Goal: Information Seeking & Learning: Learn about a topic

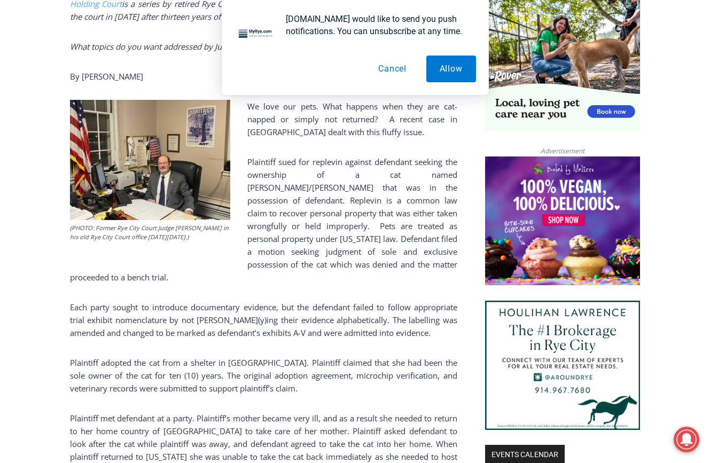
click at [402, 66] on button "Cancel" at bounding box center [392, 69] width 55 height 27
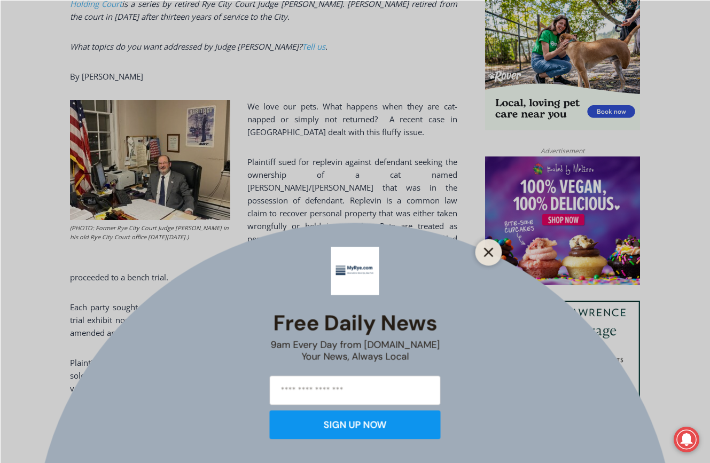
click at [486, 251] on icon "Close" at bounding box center [489, 253] width 10 height 10
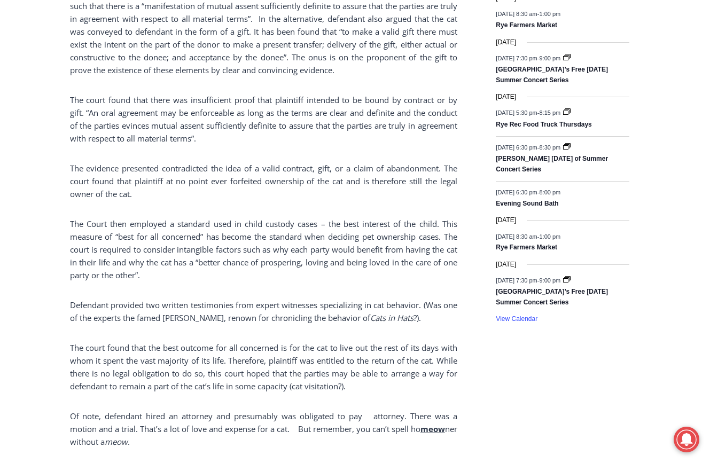
scroll to position [1529, 0]
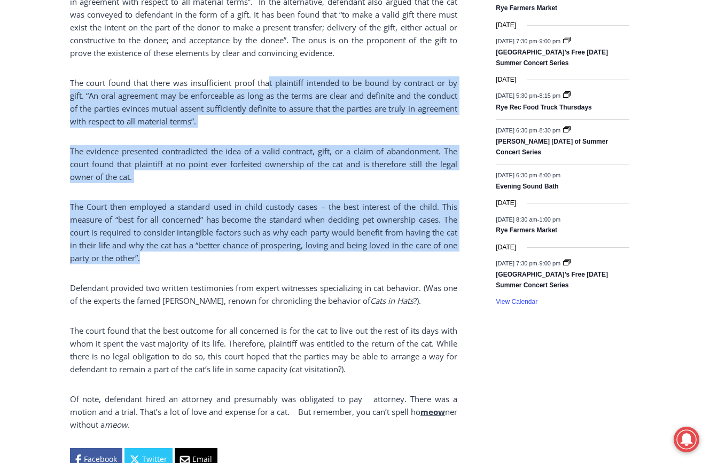
drag, startPoint x: 270, startPoint y: 70, endPoint x: 263, endPoint y: 239, distance: 169.1
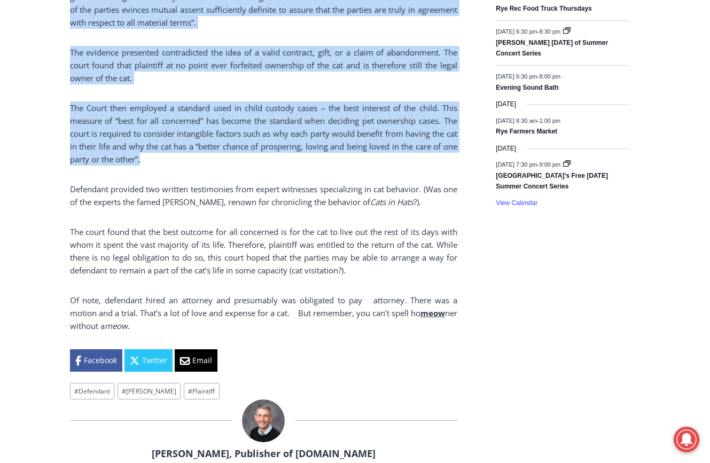
scroll to position [1636, 0]
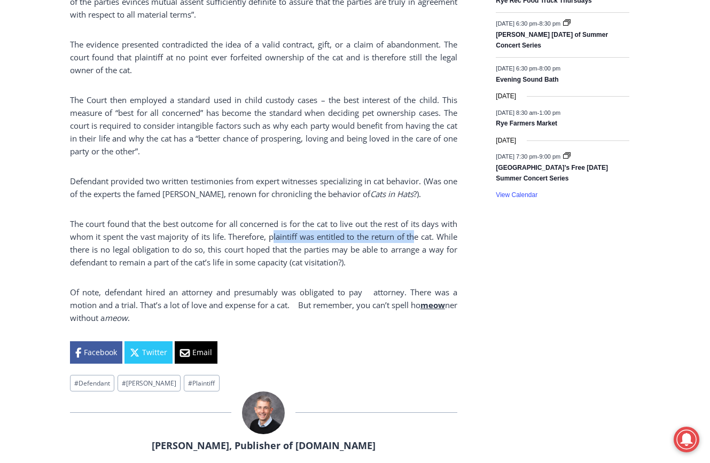
drag, startPoint x: 271, startPoint y: 223, endPoint x: 423, endPoint y: 222, distance: 151.8
click at [421, 223] on p "The court found that the best outcome for all concerned is for the cat to live …" at bounding box center [264, 243] width 388 height 51
click at [423, 222] on p "The court found that the best outcome for all concerned is for the cat to live …" at bounding box center [264, 243] width 388 height 51
